Goal: Information Seeking & Learning: Stay updated

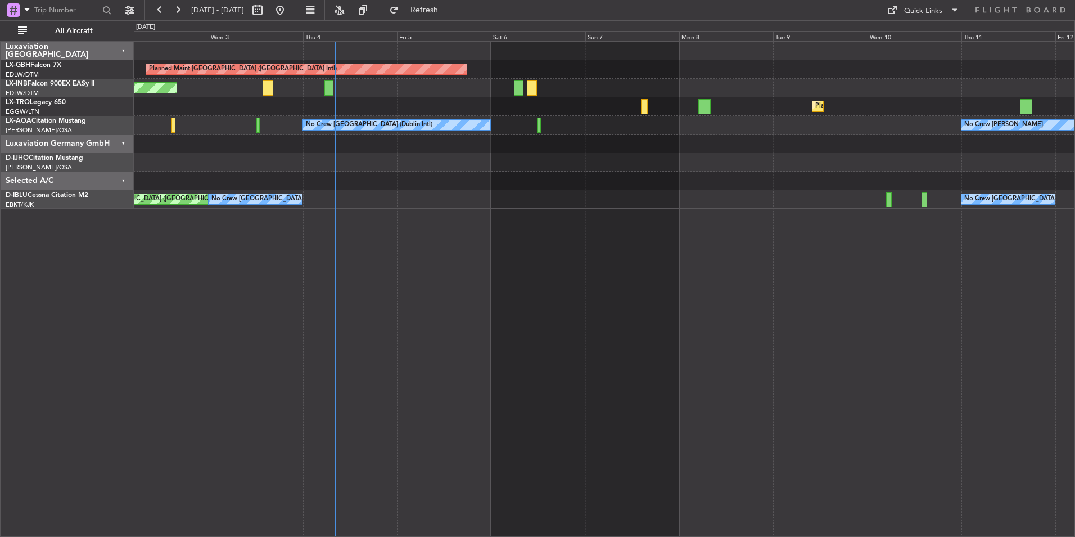
click at [638, 255] on div "Planned Maint [GEOGRAPHIC_DATA] ([GEOGRAPHIC_DATA] Intl) Unplanned Maint [GEOGR…" at bounding box center [604, 288] width 941 height 495
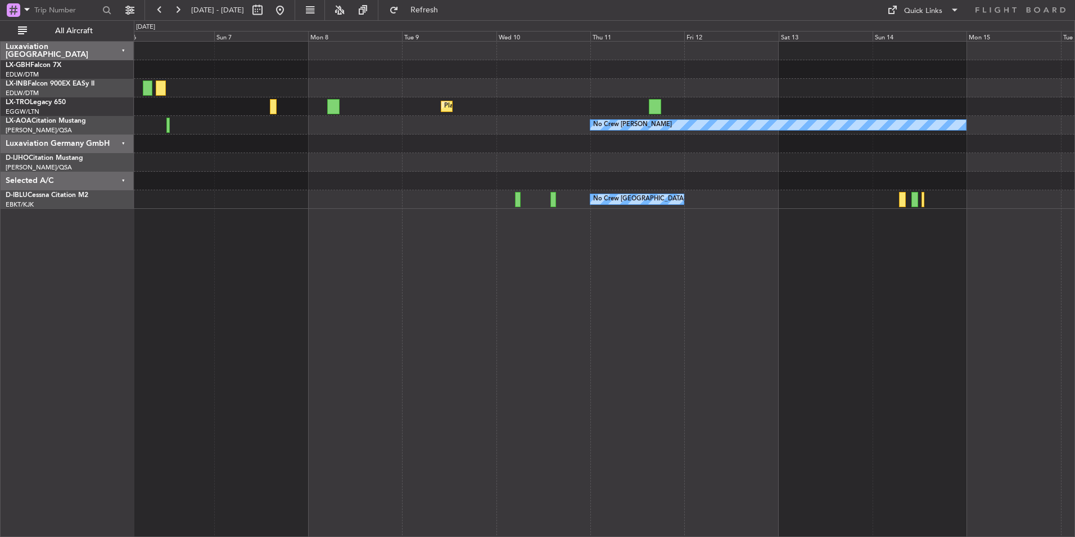
click at [343, 404] on div "Planned Maint Nurnberg Planned Maint [GEOGRAPHIC_DATA] ([GEOGRAPHIC_DATA]) Plan…" at bounding box center [604, 288] width 941 height 495
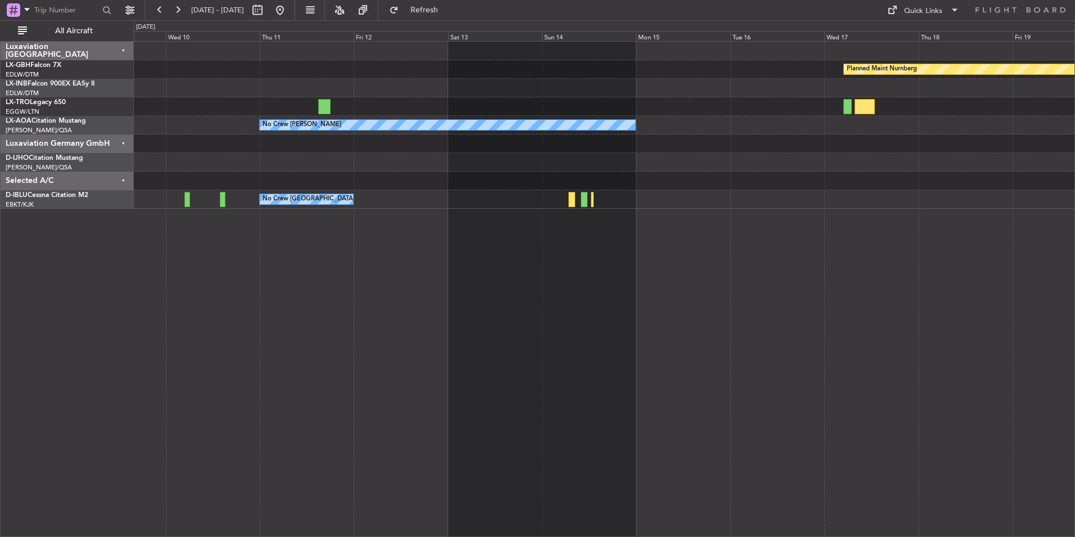
click at [358, 332] on div "Planned Maint Nurnberg Planned [GEOGRAPHIC_DATA] No Crew [PERSON_NAME] No Crew …" at bounding box center [604, 288] width 941 height 495
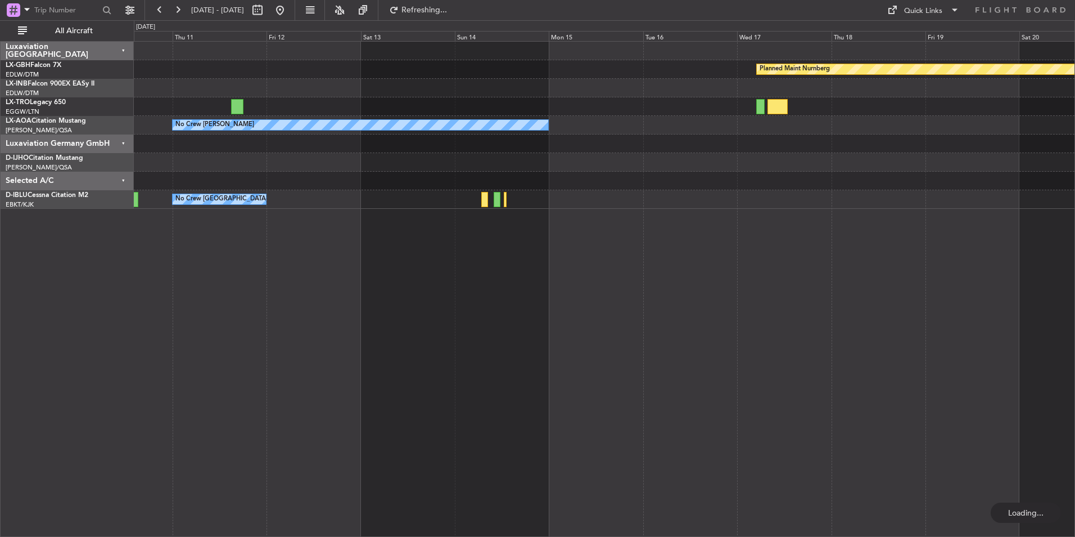
click at [284, 364] on div "Planned Maint Nurnberg Planned [GEOGRAPHIC_DATA] No Crew [PERSON_NAME] No Crew …" at bounding box center [604, 288] width 941 height 495
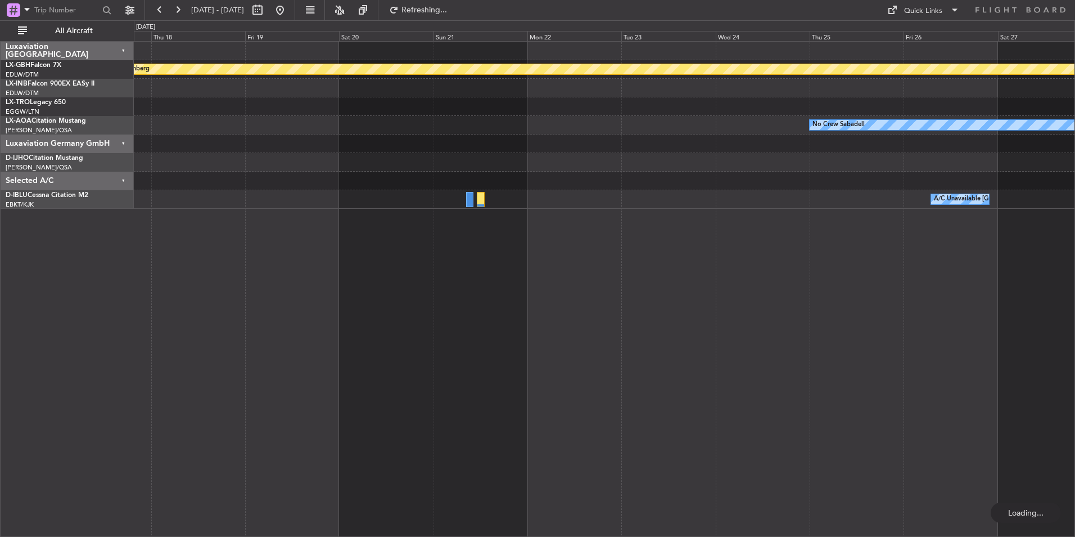
click at [294, 371] on div "Planned Maint Nurnberg No Crew Sabadell A/C Unavailable Brussels (Brussels Nati…" at bounding box center [604, 288] width 941 height 495
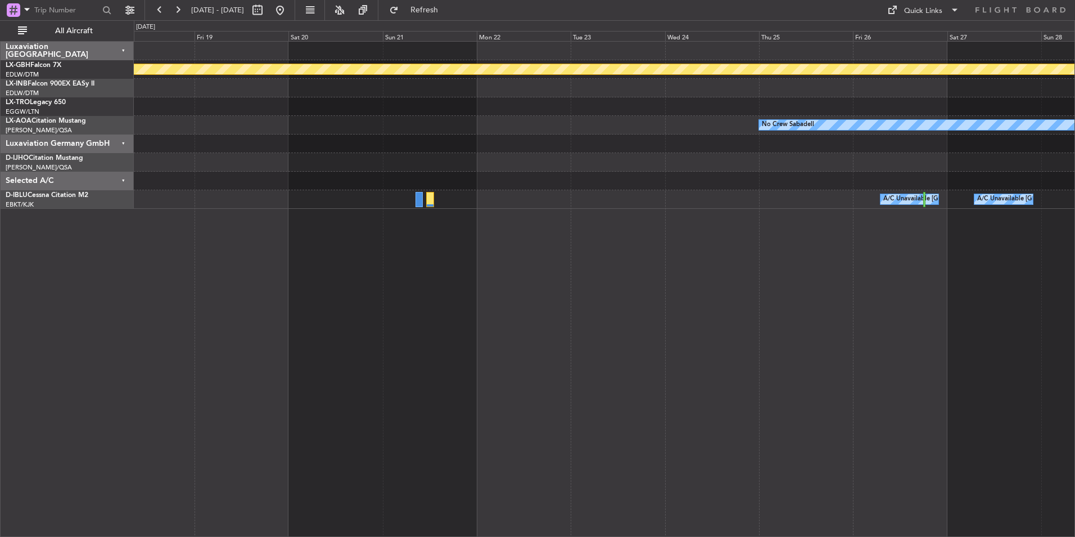
click at [770, 354] on div "Planned Maint Nurnberg No Crew Sabadell A/C Unavailable Brussels (Brussels Nati…" at bounding box center [604, 288] width 941 height 495
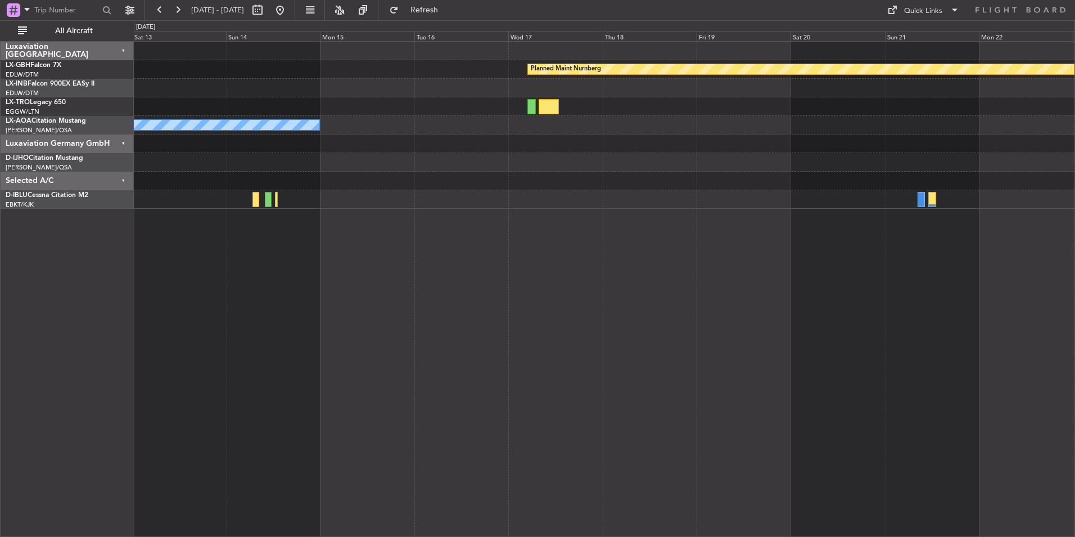
click at [1051, 342] on div "Planned Maint Nurnberg No Crew Chester No Crew Sabadell No Crew Brussels (Bruss…" at bounding box center [604, 288] width 941 height 495
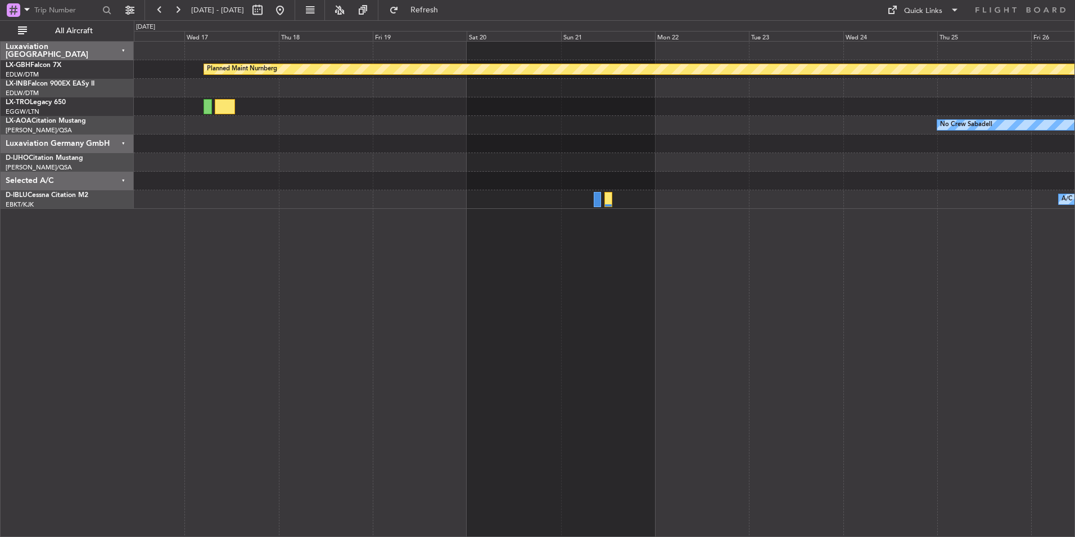
click at [589, 226] on div "Planned Maint Nurnberg No Crew Sabadell No Crew Chester A/C Unavailable Brussel…" at bounding box center [604, 288] width 941 height 495
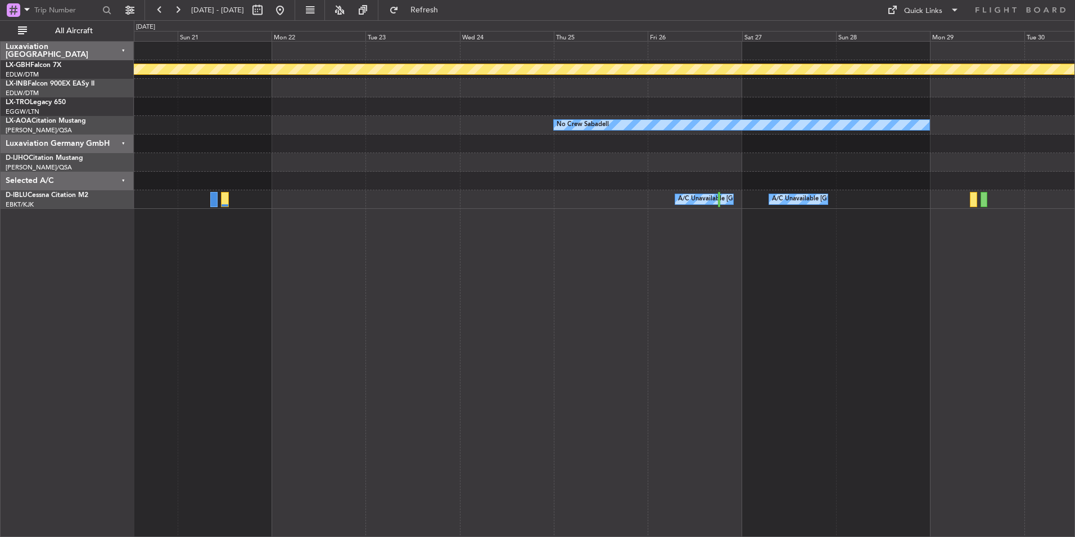
click at [536, 270] on div "Planned Maint Nurnberg No Crew Sabadell A/C Unavailable Brussels (Brussels Nati…" at bounding box center [604, 288] width 941 height 495
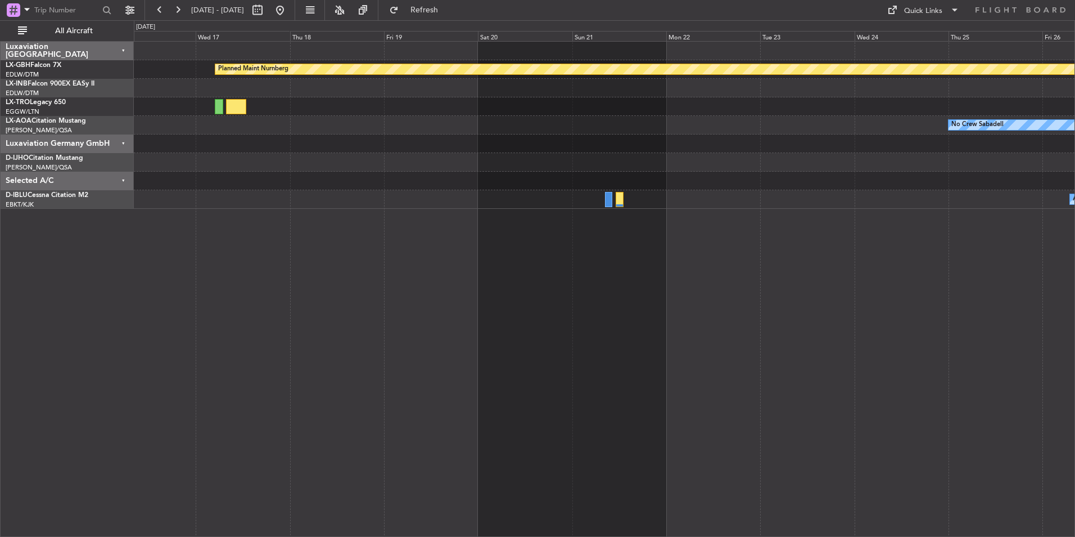
click at [881, 144] on div "Planned Maint Nurnberg No Crew Sabadell No Crew Chester A/C Unavailable Brussel…" at bounding box center [604, 125] width 941 height 167
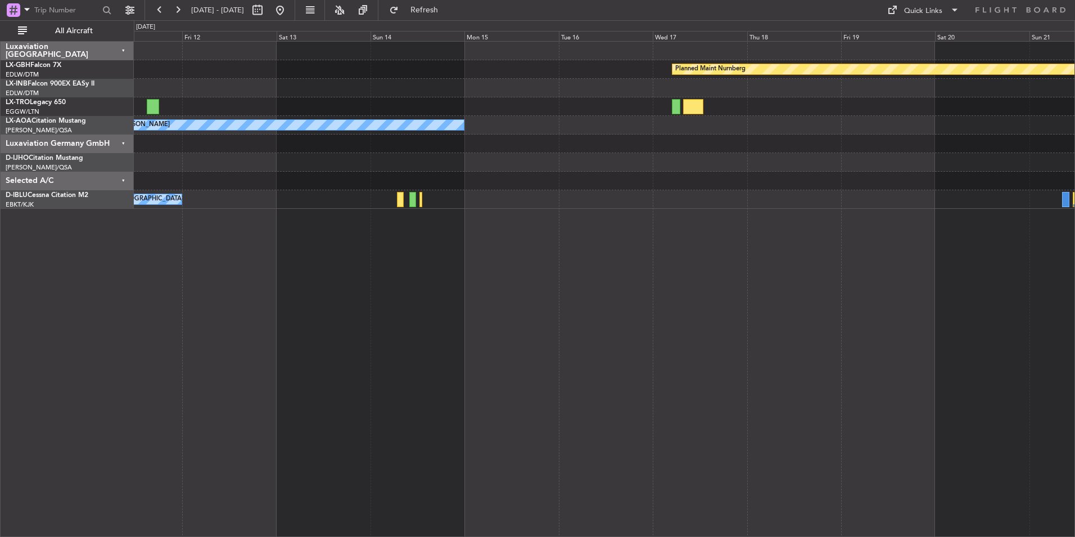
click at [977, 150] on div "Planned Maint Nurnberg Planned [GEOGRAPHIC_DATA] No Crew [PERSON_NAME] No Crew …" at bounding box center [604, 125] width 941 height 167
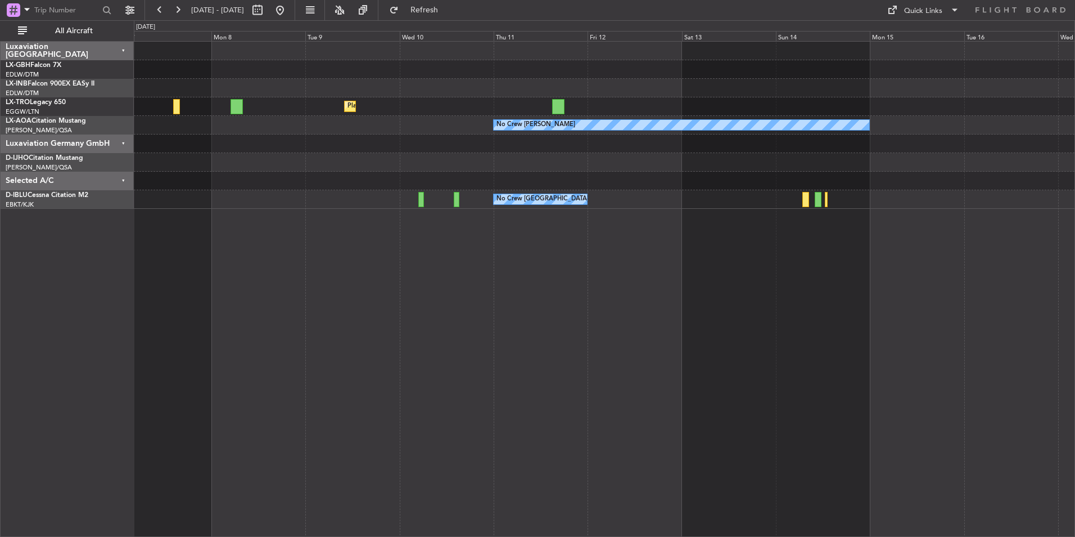
click at [238, 358] on div "Planned Maint Nurnberg Planned Maint Dubai (Dubai Intl) Planned Maint Dusseldor…" at bounding box center [604, 288] width 941 height 495
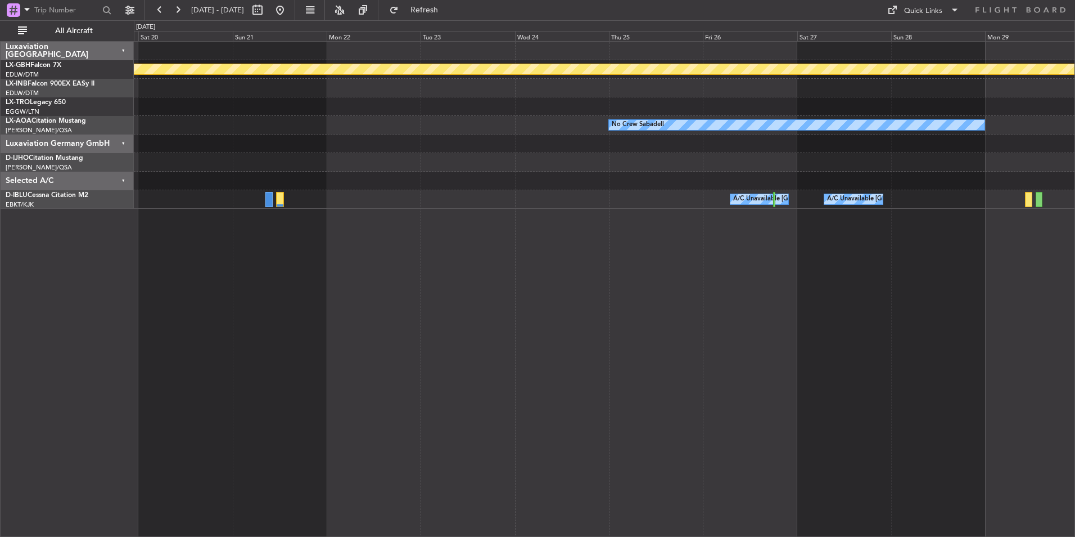
click at [207, 357] on div "Planned Maint Nurnberg No Crew Sabadell A/C Unavailable Brussels (Brussels Nati…" at bounding box center [604, 288] width 941 height 495
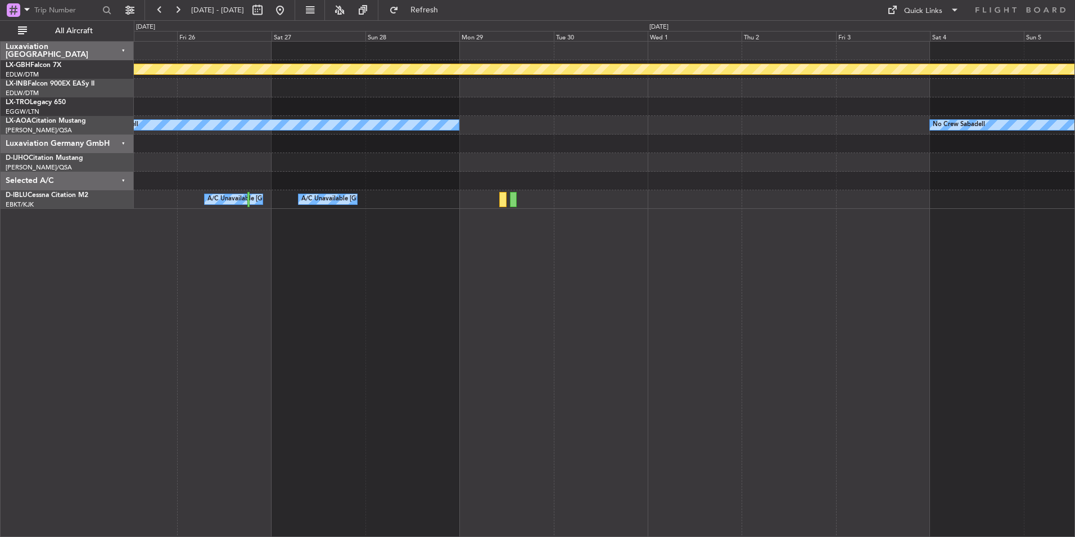
click at [380, 231] on div "Planned Maint Nurnberg No Crew Sabadell No Crew Sabadell A/C Unavailable Brusse…" at bounding box center [604, 288] width 941 height 495
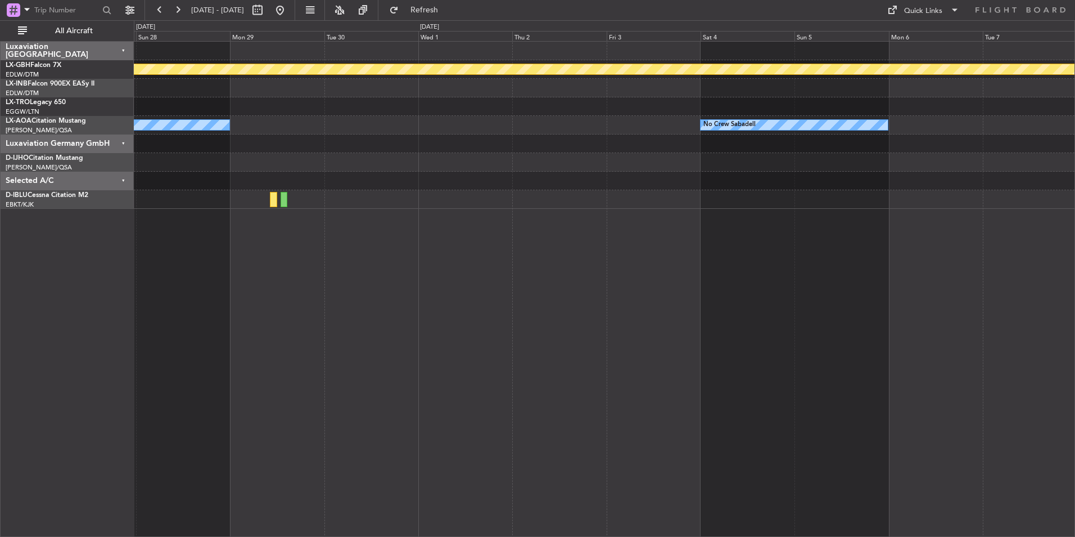
click at [545, 377] on div "Planned Maint Nurnberg No Crew Sabadell No Crew Sabadell A/C Unavailable Brusse…" at bounding box center [604, 288] width 941 height 495
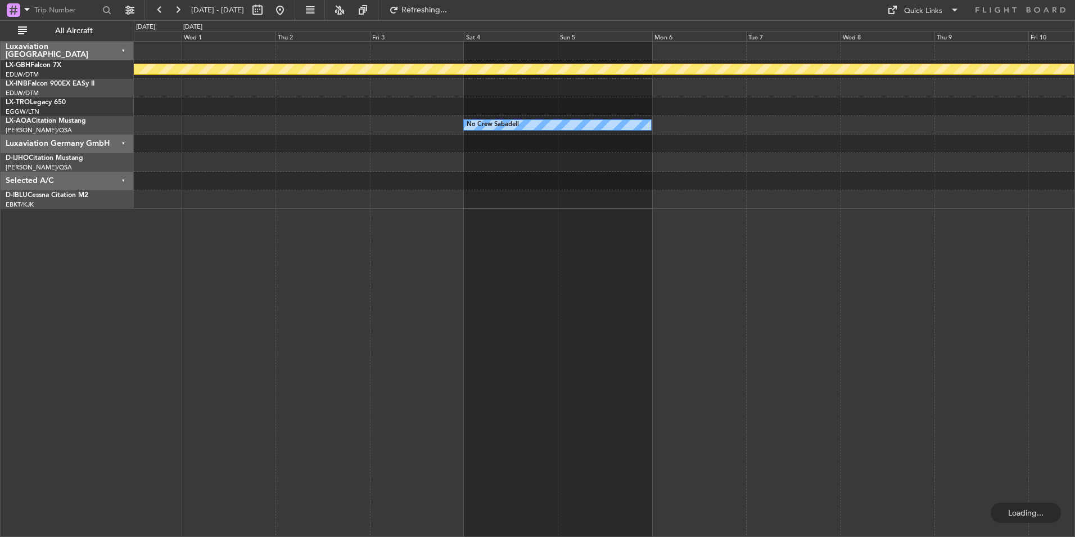
click at [593, 335] on div "Planned Maint Nurnberg No Crew Sabadell No Crew Sabadell No Crew Sabadell" at bounding box center [604, 288] width 941 height 495
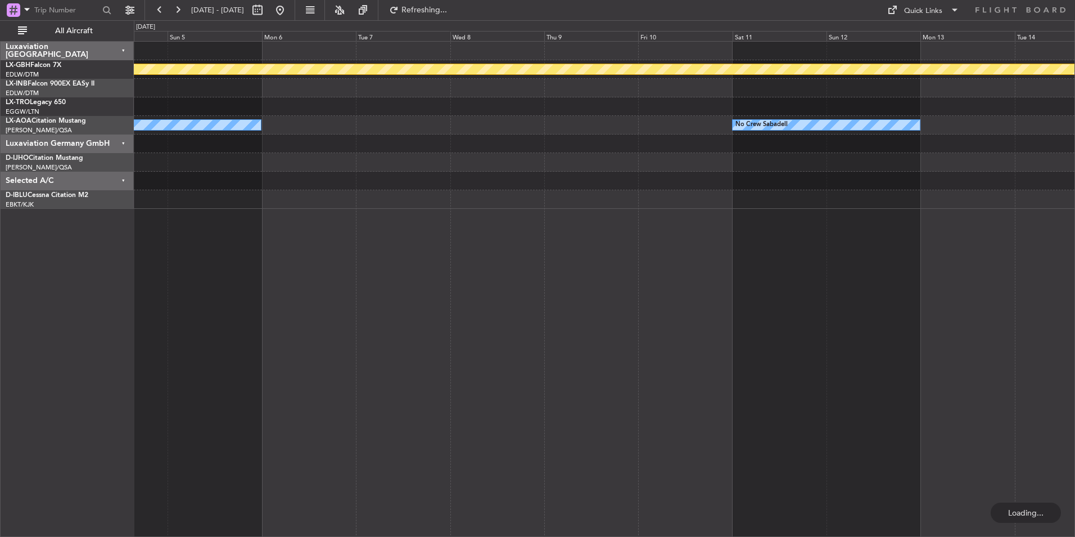
click at [668, 355] on div "Planned Maint Nurnberg No Crew Sabadell No Crew Sabadell" at bounding box center [604, 288] width 941 height 495
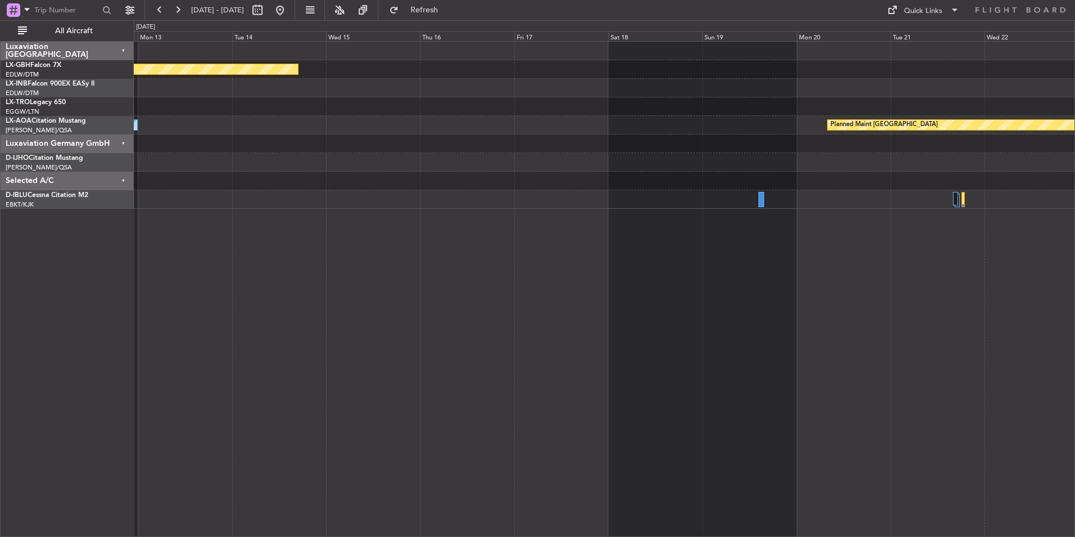
click at [483, 286] on div "Planned Maint Nurnberg No Crew Sabadell Planned Maint Monchengladbach" at bounding box center [604, 288] width 941 height 495
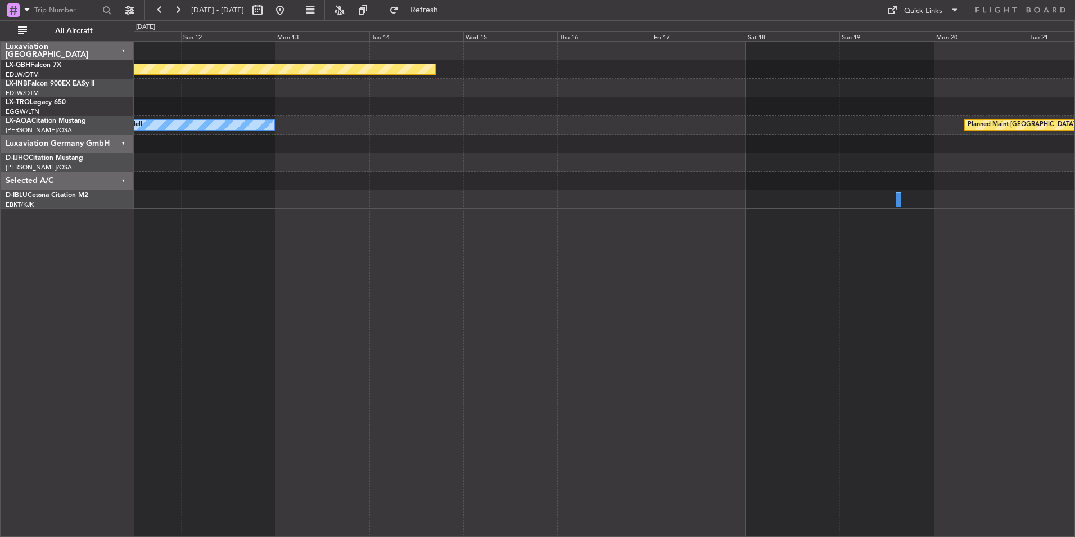
click at [455, 265] on div "Planned Maint Nurnberg No Crew Sabadell Planned Maint Monchengladbach" at bounding box center [604, 288] width 941 height 495
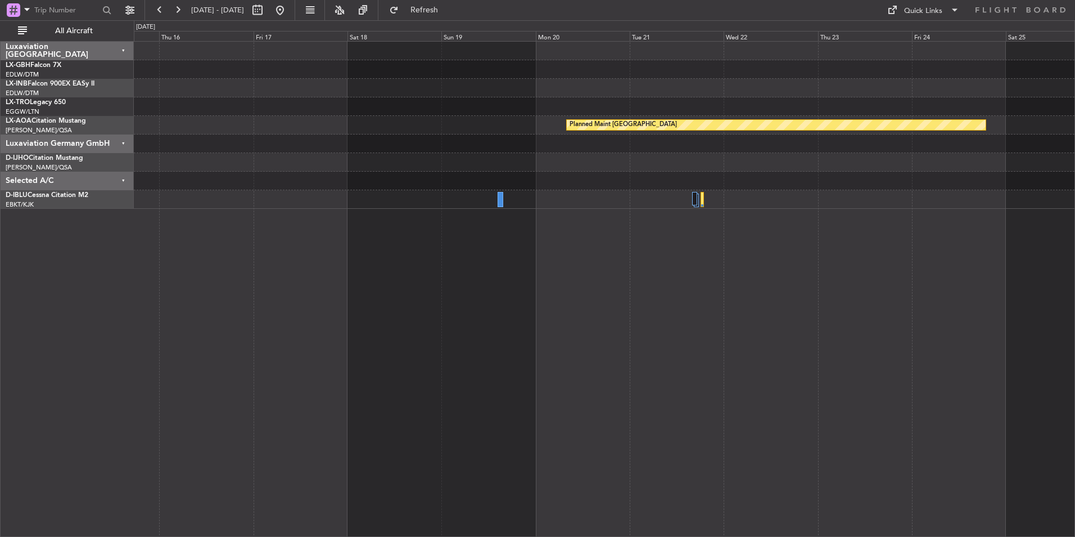
click at [537, 257] on div "Planned Maint Nurnberg Planned Maint Monchengladbach" at bounding box center [604, 288] width 941 height 495
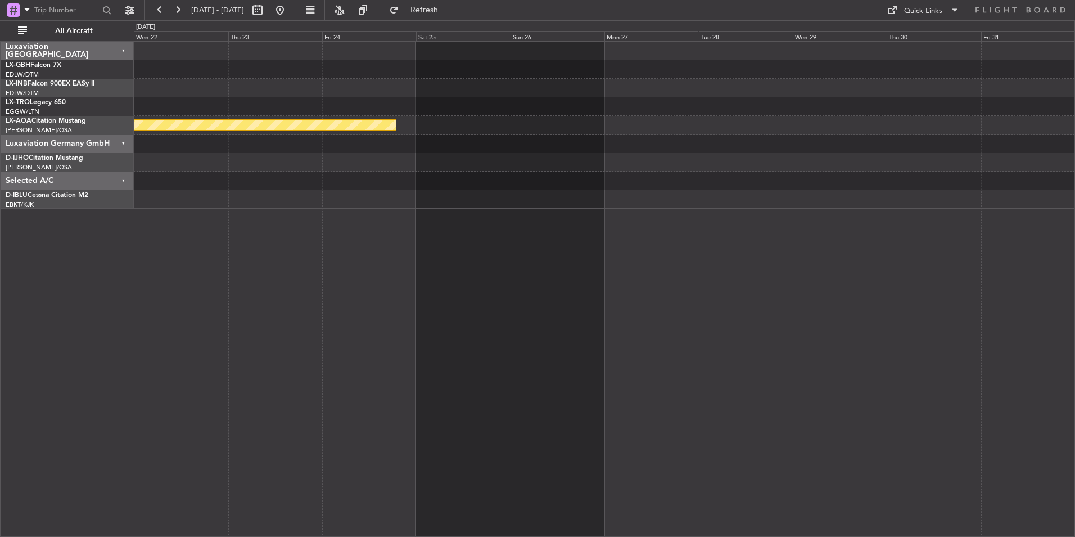
click at [574, 305] on div "Planned Maint Nurnberg Planned Maint Riga (Riga Intl) Planned Maint Monchenglad…" at bounding box center [604, 288] width 941 height 495
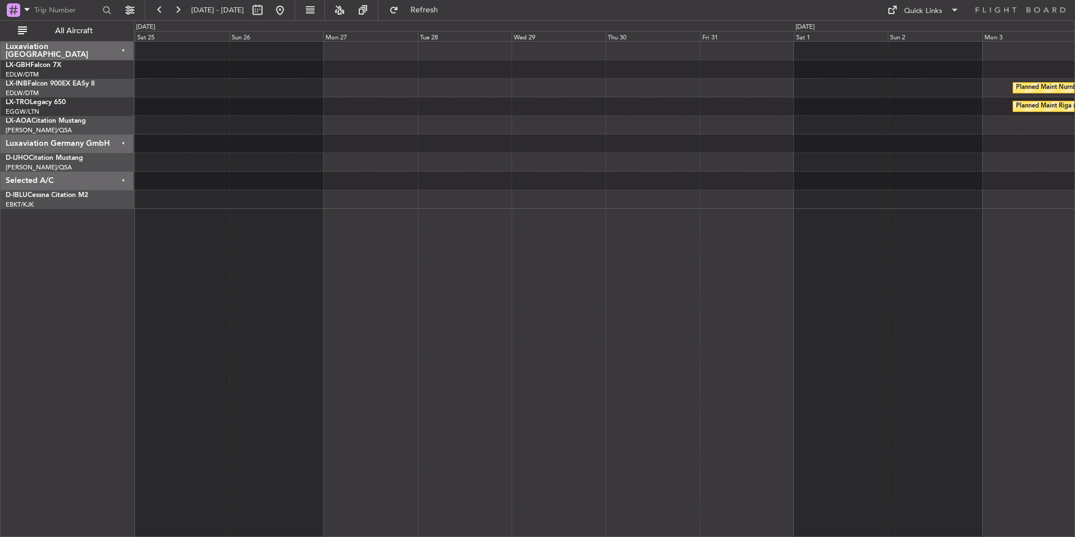
click at [567, 298] on div "Planned Maint Nurnberg Planned Maint Riga (Riga Intl) Planned Maint Monchenglad…" at bounding box center [604, 288] width 941 height 495
click at [448, 6] on span "Refresh" at bounding box center [424, 10] width 47 height 8
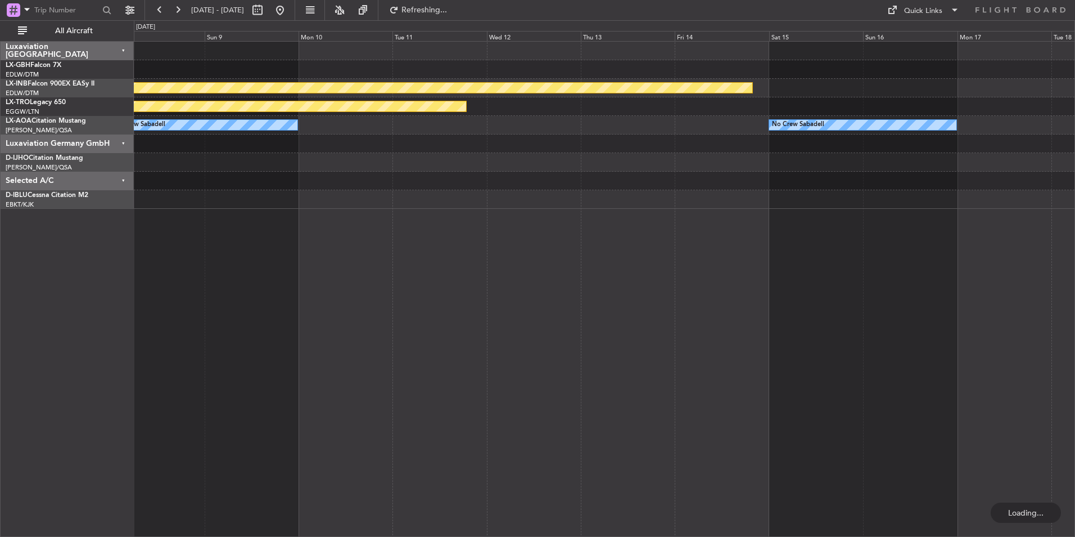
click at [430, 202] on div "Planned Maint Nurnberg Planned Maint Riga (Riga Intl) No Crew Sabadell No Crew …" at bounding box center [604, 125] width 941 height 167
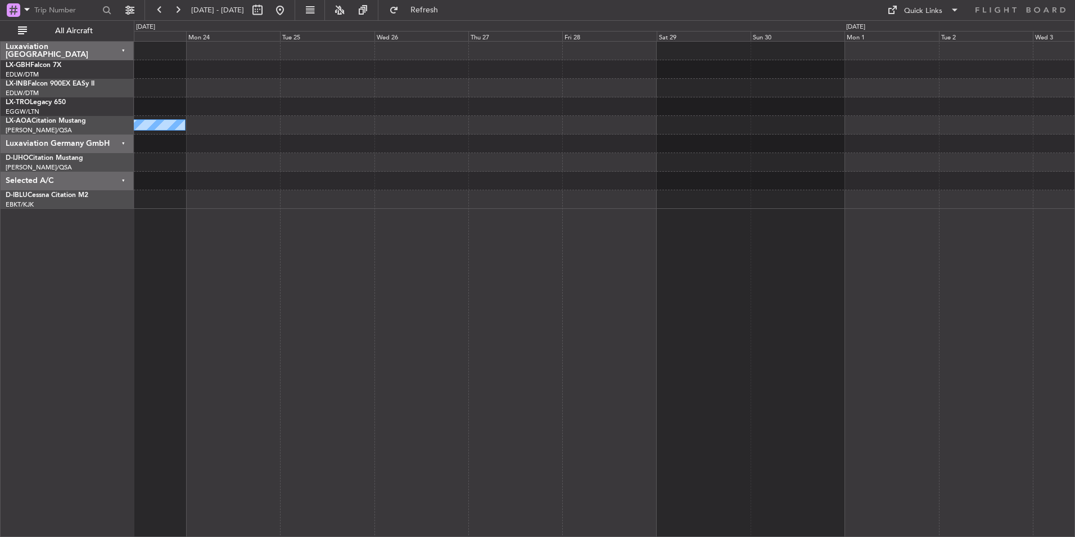
click at [492, 293] on div "No Crew Sabadell" at bounding box center [604, 288] width 941 height 495
click at [448, 8] on span "Refresh" at bounding box center [424, 10] width 47 height 8
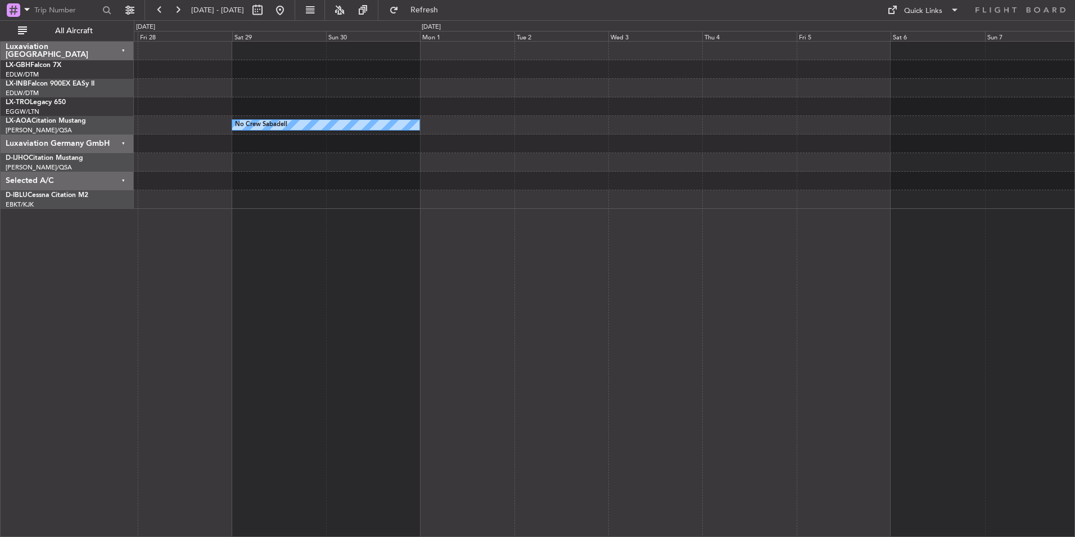
click at [215, 256] on div "No Crew Sabadell" at bounding box center [604, 288] width 941 height 495
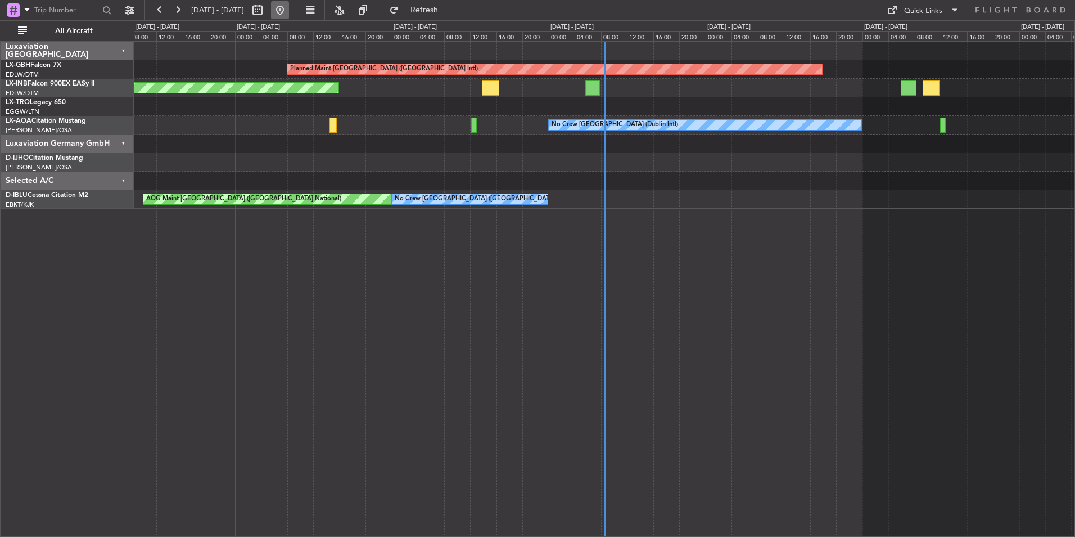
click at [289, 10] on button at bounding box center [280, 10] width 18 height 18
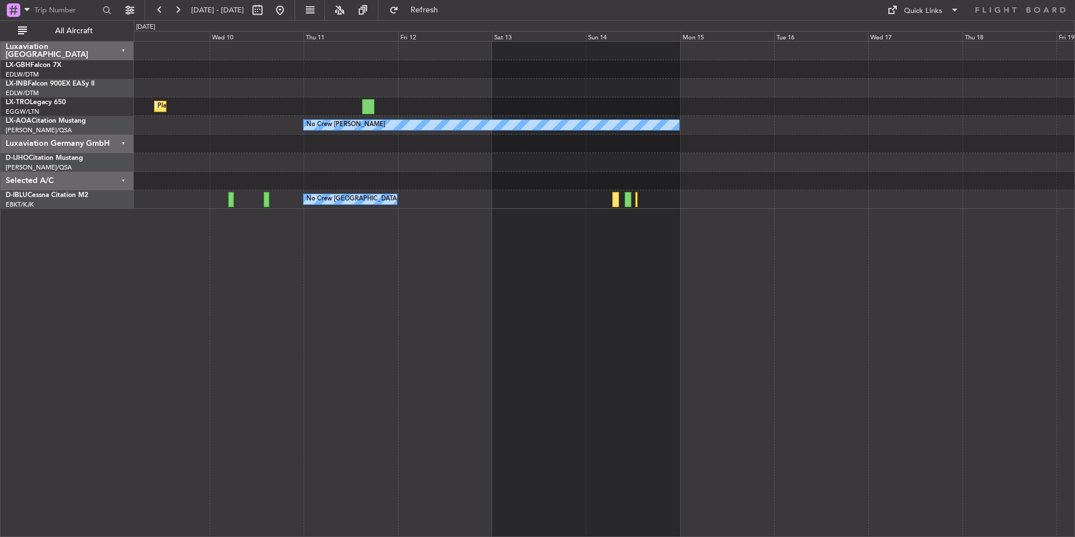
click at [526, 202] on div "Planned Maint Dusseldorf No Crew [PERSON_NAME] No Crew [GEOGRAPHIC_DATA] (Bruss…" at bounding box center [604, 125] width 941 height 167
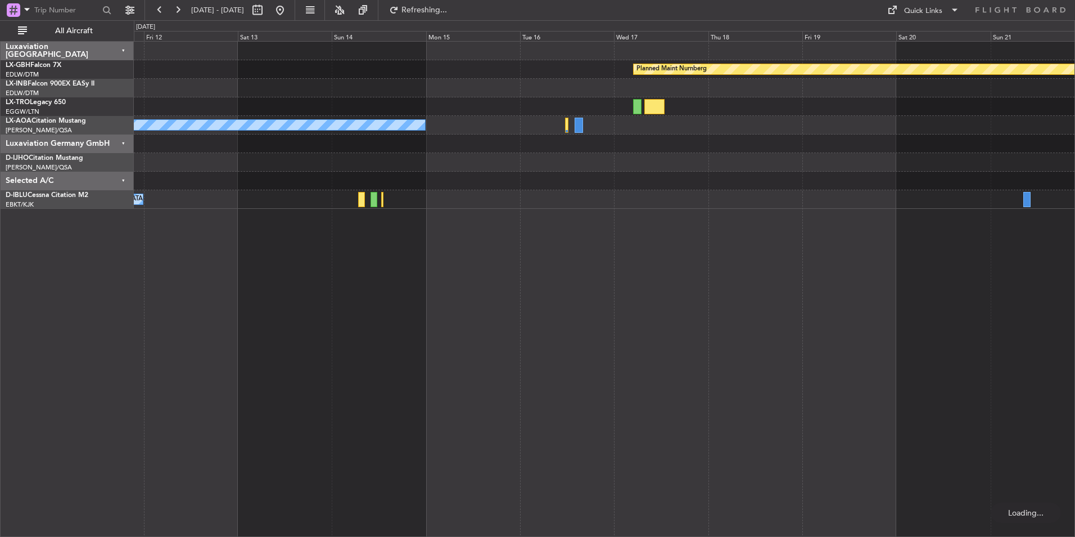
click at [612, 232] on div "Planned Maint Nurnberg Planned [GEOGRAPHIC_DATA] No Crew [PERSON_NAME] No Crew …" at bounding box center [604, 288] width 941 height 495
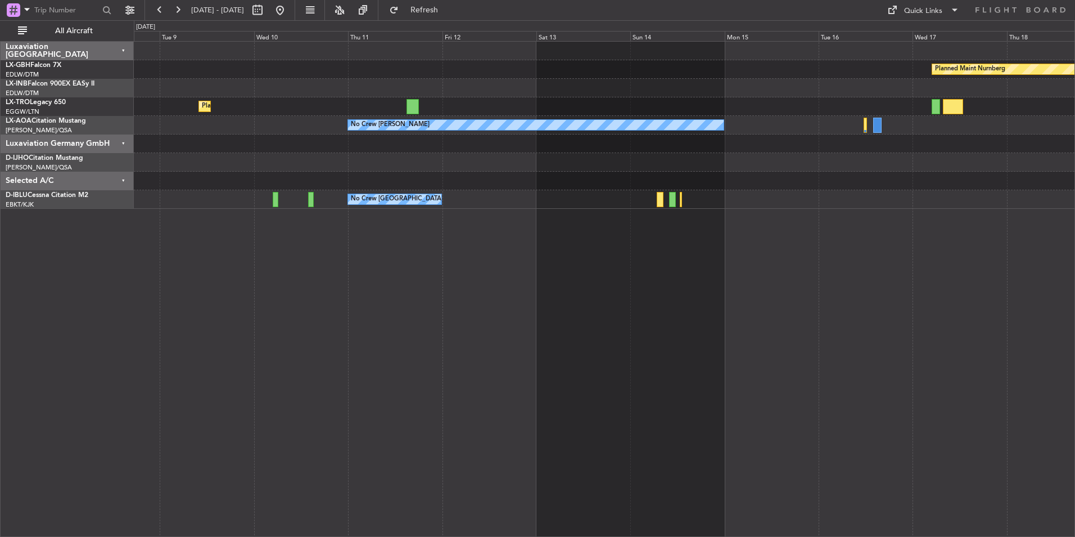
click at [742, 168] on div at bounding box center [604, 162] width 941 height 19
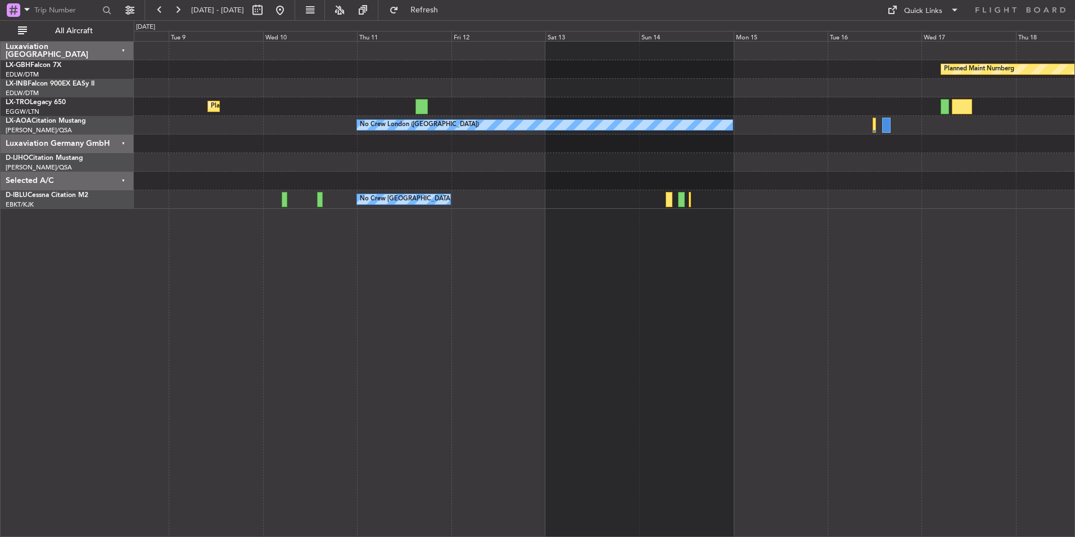
click at [876, 178] on div at bounding box center [604, 181] width 941 height 19
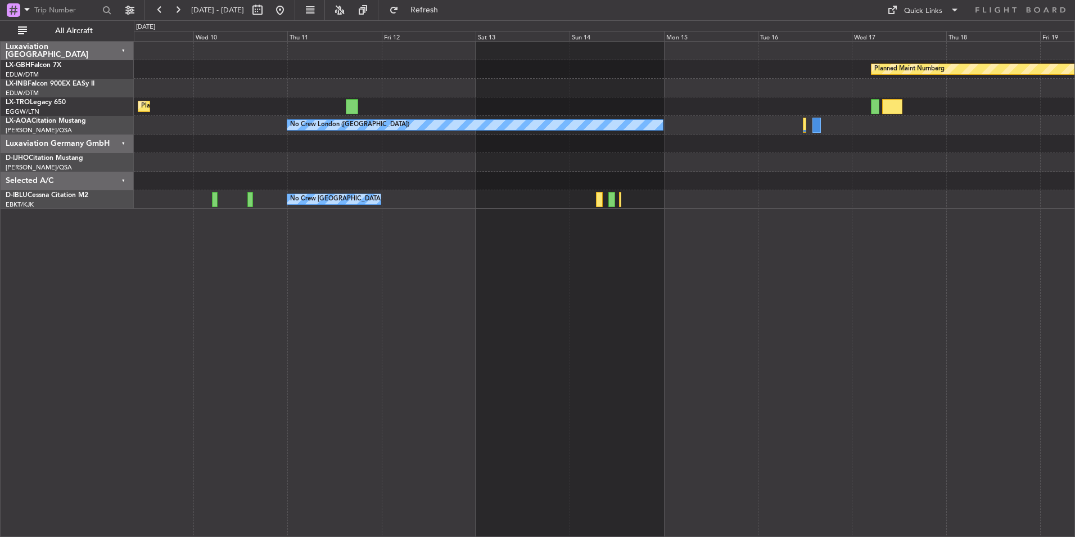
click at [811, 175] on div "Planned Maint Nurnberg Planned [GEOGRAPHIC_DATA] No Crew [GEOGRAPHIC_DATA] ([GE…" at bounding box center [604, 125] width 941 height 167
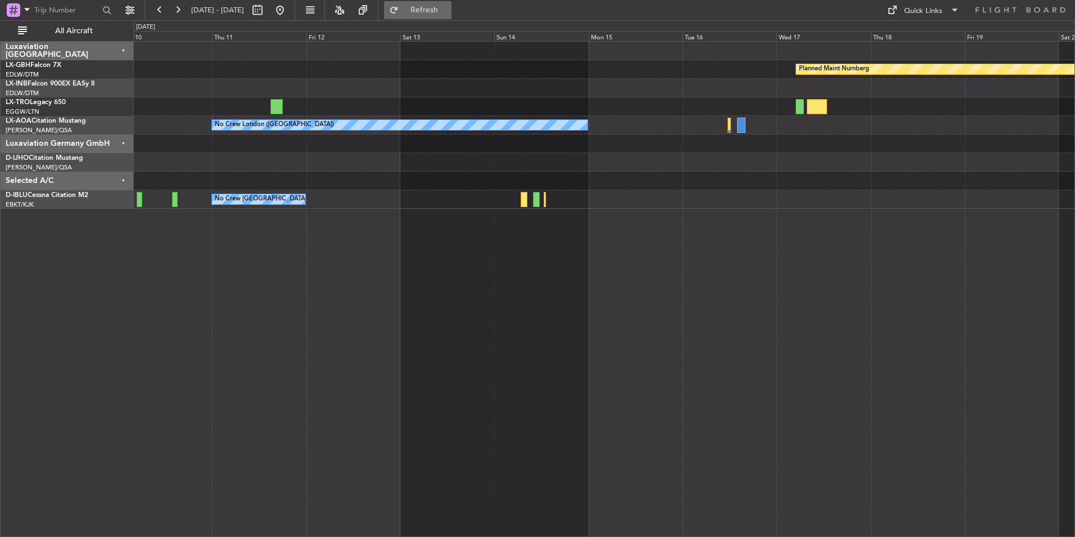
click at [439, 12] on span "Refresh" at bounding box center [424, 10] width 47 height 8
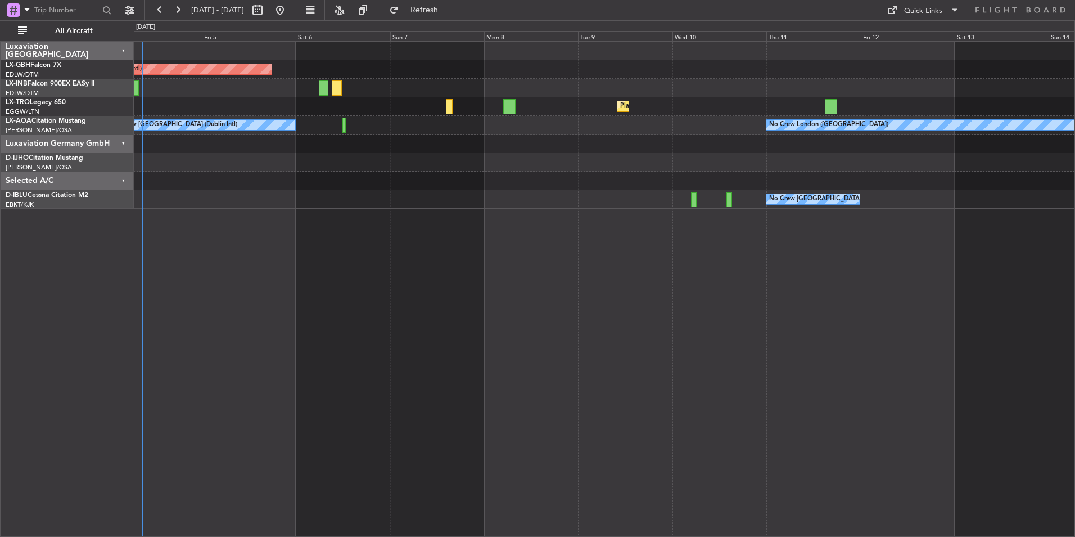
click at [892, 145] on div "Planned Maint [GEOGRAPHIC_DATA] ([GEOGRAPHIC_DATA] Intl) Unplanned Maint [GEOGR…" at bounding box center [604, 125] width 941 height 167
